Goal: Check status

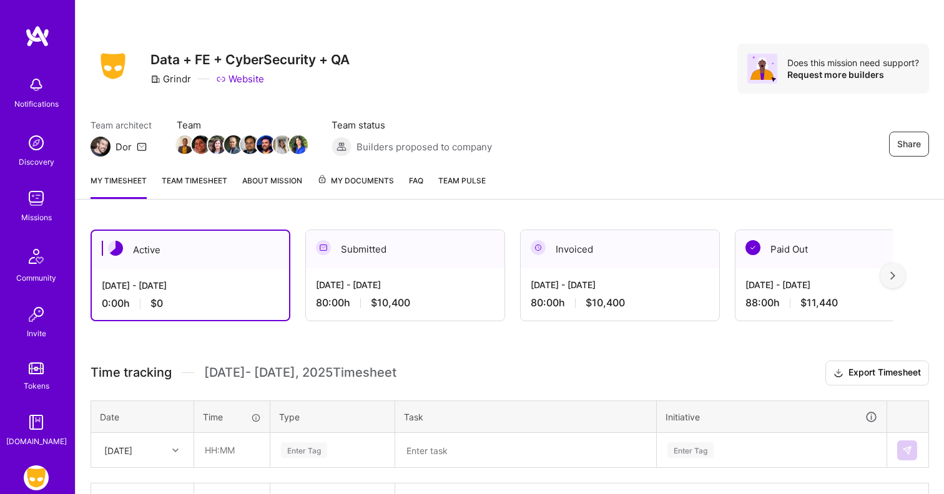
click at [285, 178] on link "About Mission" at bounding box center [272, 186] width 60 height 25
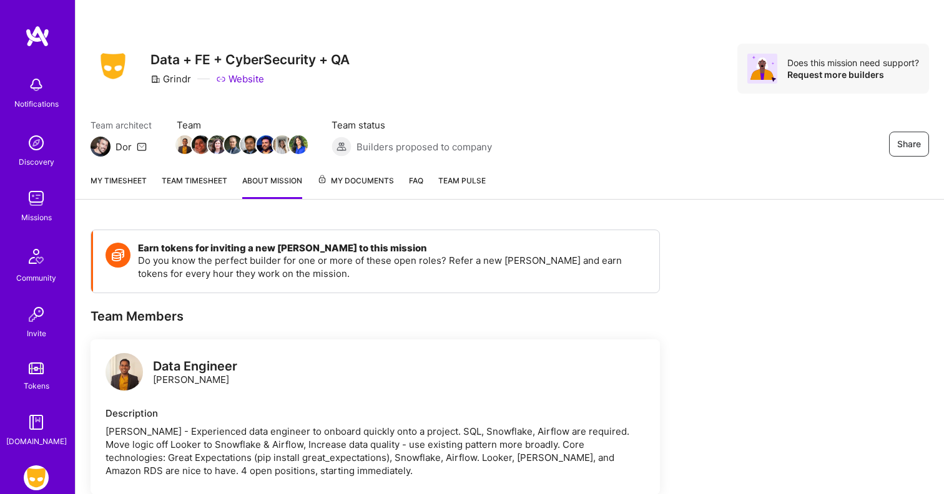
click at [329, 188] on link "My Documents" at bounding box center [355, 186] width 77 height 25
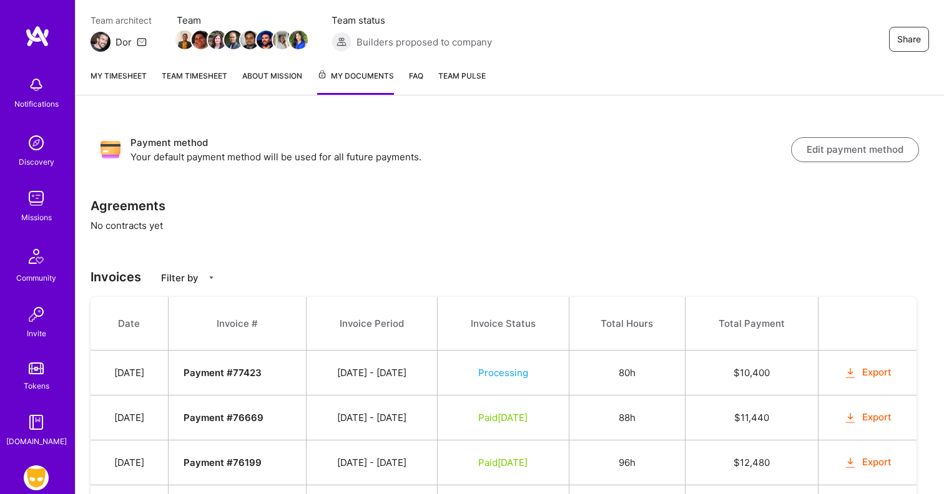
scroll to position [192, 0]
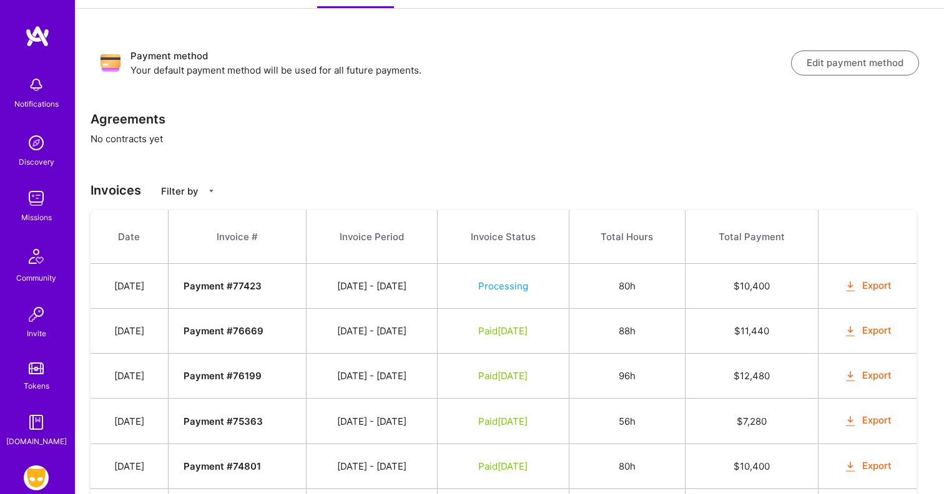
drag, startPoint x: 434, startPoint y: 285, endPoint x: 360, endPoint y: 278, distance: 74.0
click at [360, 278] on td "08/16 - 08/31/2025" at bounding box center [371, 286] width 131 height 45
click at [507, 281] on span "Processing" at bounding box center [503, 286] width 50 height 12
